Goal: Find contact information: Find contact information

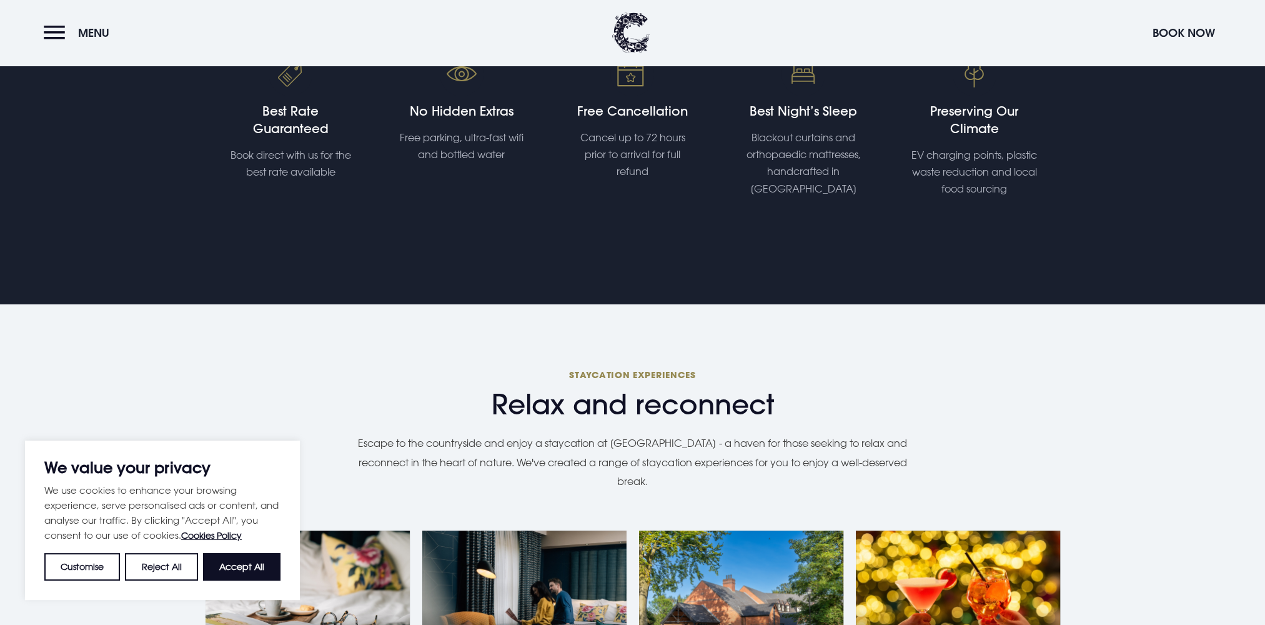
scroll to position [625, 0]
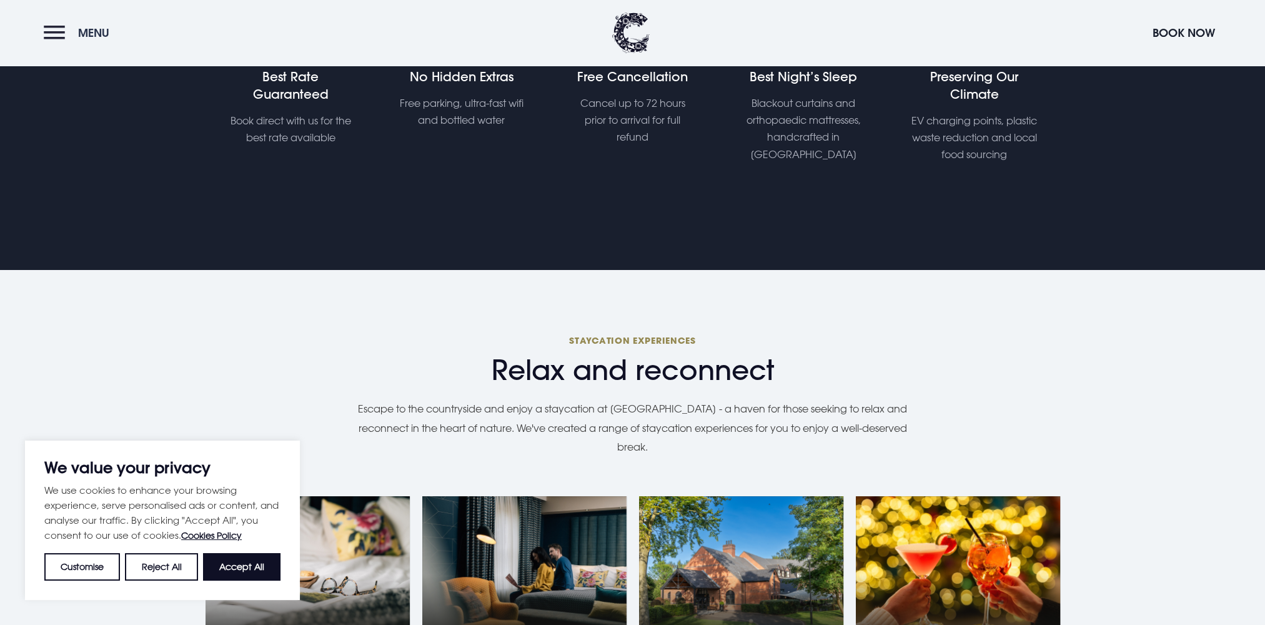
click at [51, 25] on button "Menu" at bounding box center [80, 32] width 72 height 27
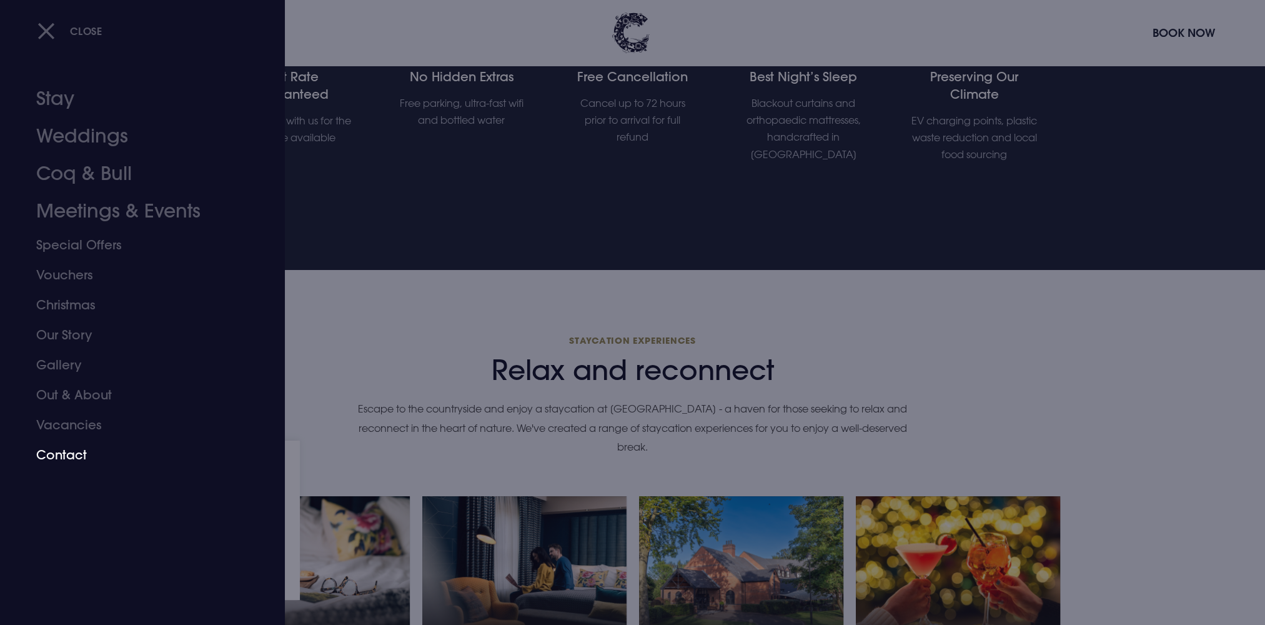
click at [59, 451] on link "Contact" at bounding box center [134, 455] width 197 height 30
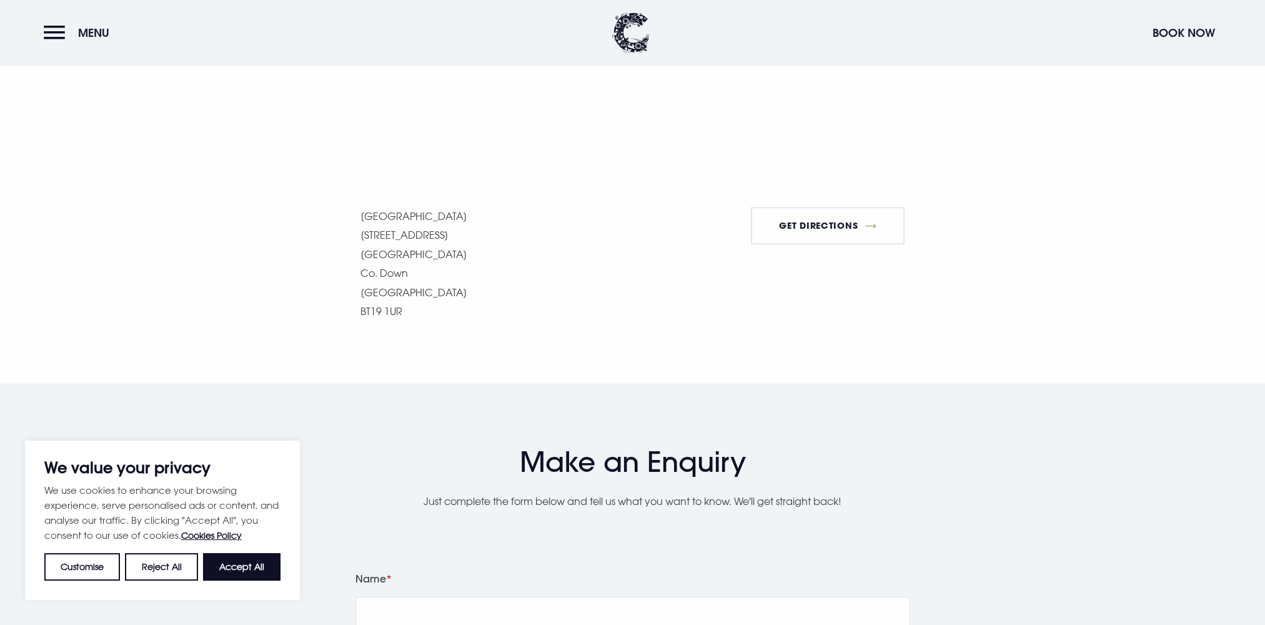
scroll to position [1187, 0]
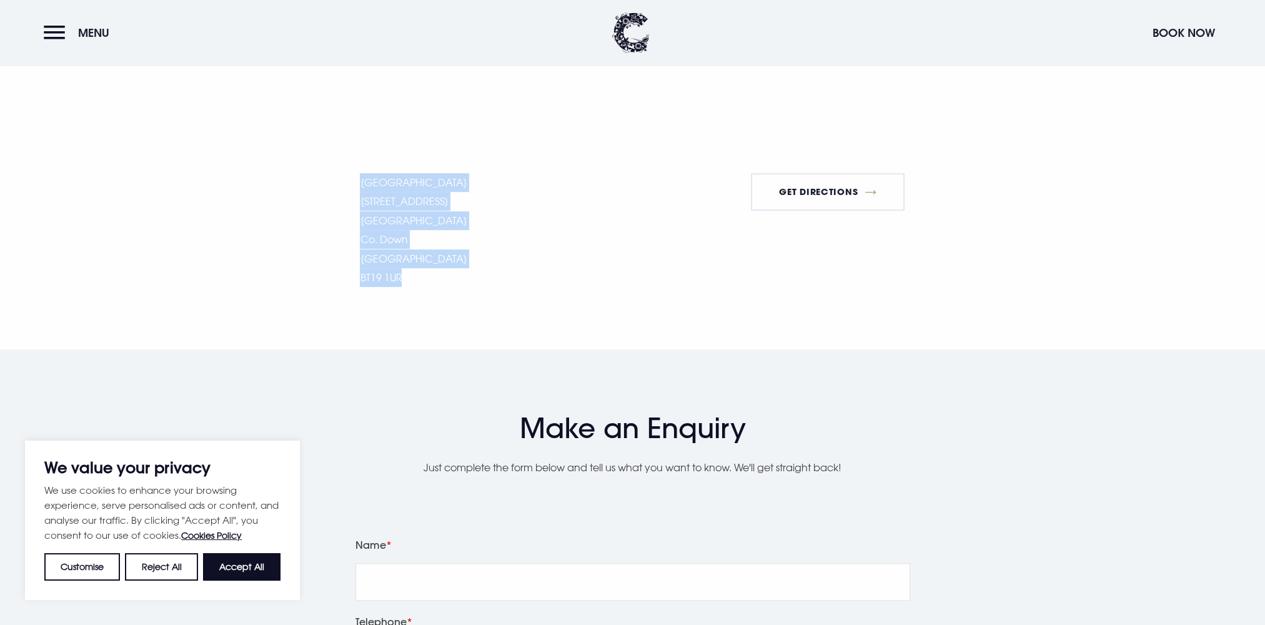
drag, startPoint x: 361, startPoint y: 182, endPoint x: 435, endPoint y: 275, distance: 119.1
click at [435, 275] on p "[GEOGRAPHIC_DATA] [STREET_ADDRESS] [STREET_ADDRESS]" at bounding box center [413, 230] width 107 height 114
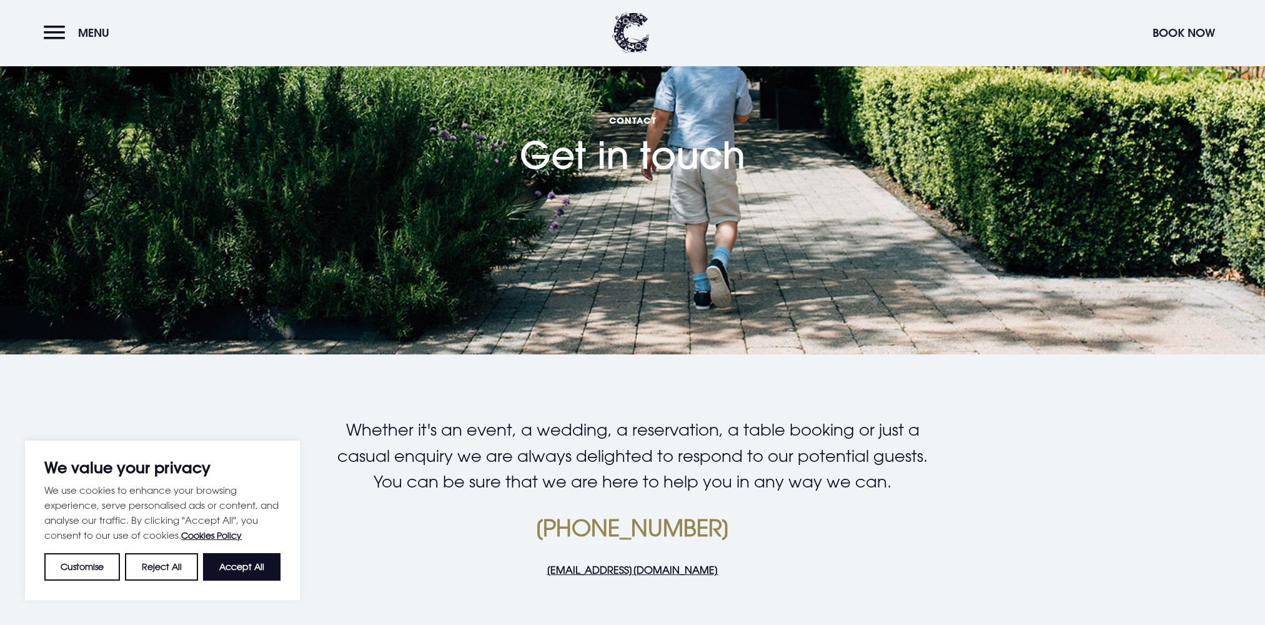
scroll to position [0, 0]
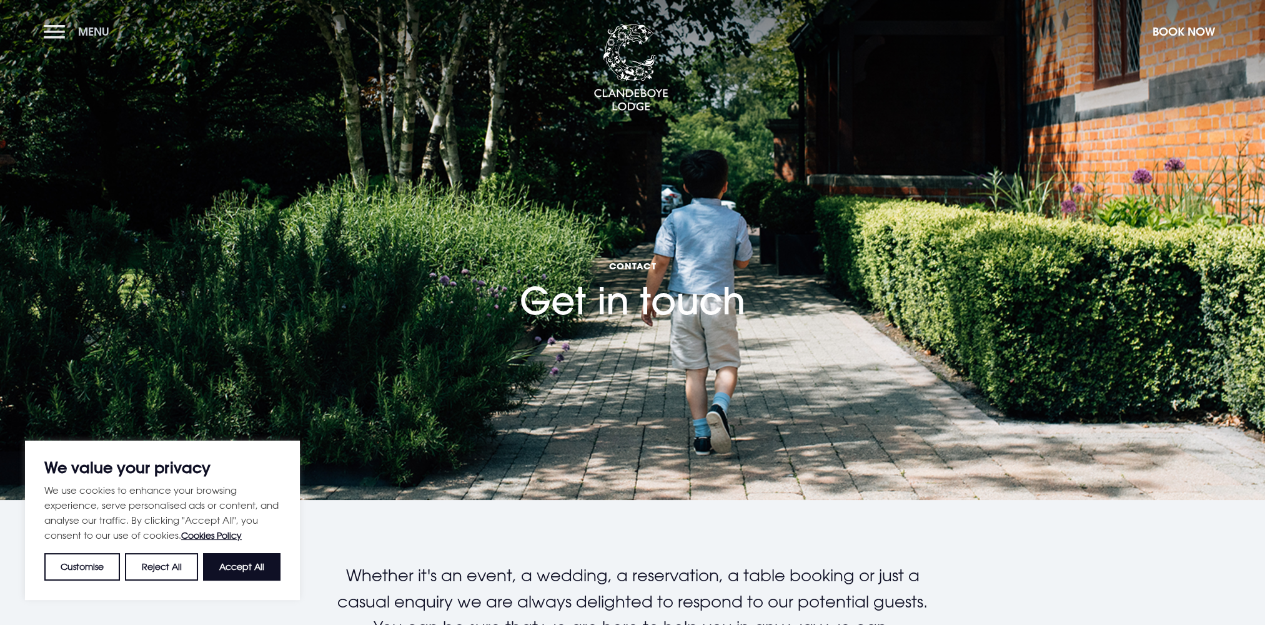
click at [54, 36] on button "Menu" at bounding box center [80, 31] width 72 height 27
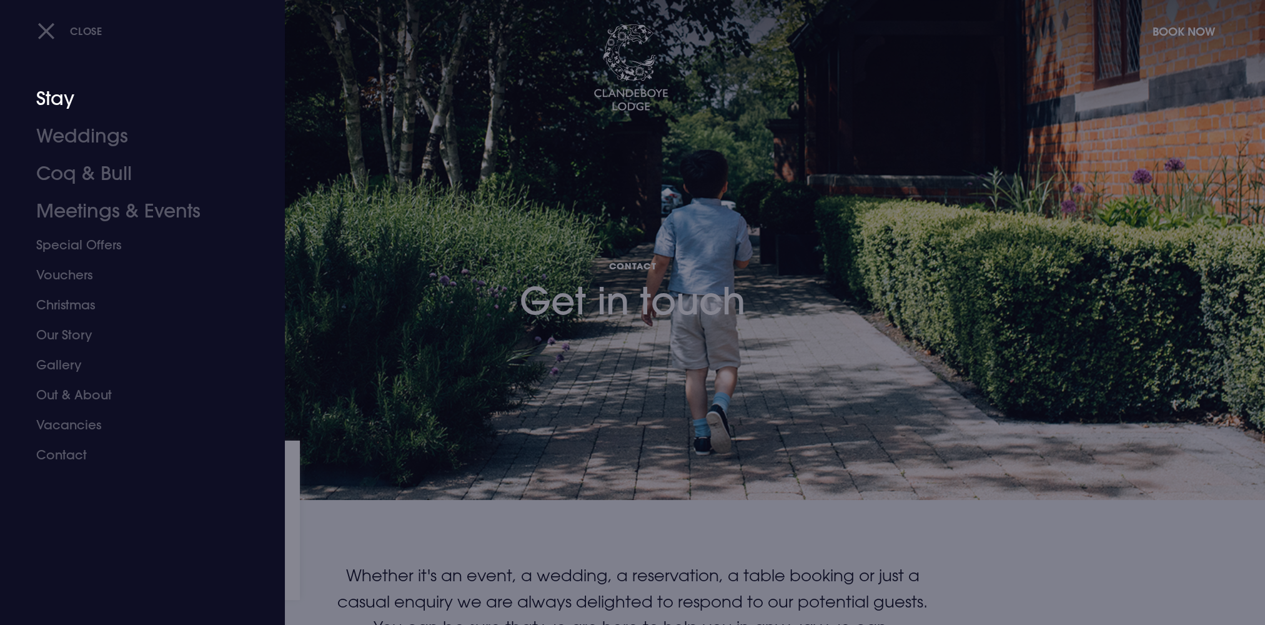
click at [60, 101] on link "Stay" at bounding box center [134, 98] width 197 height 37
